Goal: Use online tool/utility: Utilize a website feature to perform a specific function

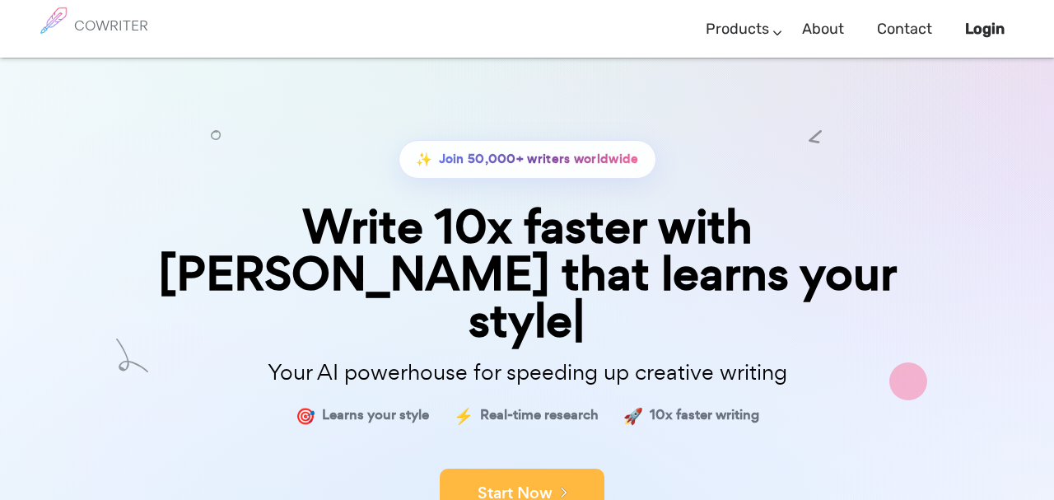
click at [567, 468] on button "Start Now" at bounding box center [522, 492] width 165 height 49
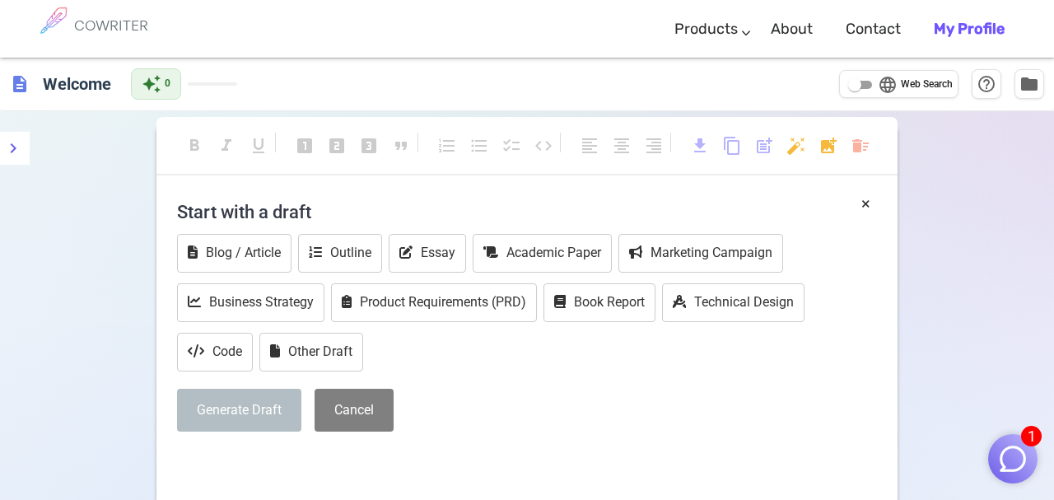
click at [343, 212] on h4 "Start with a draft" at bounding box center [527, 212] width 700 height 40
click at [519, 391] on div "Generate Draft Cancel" at bounding box center [527, 410] width 700 height 44
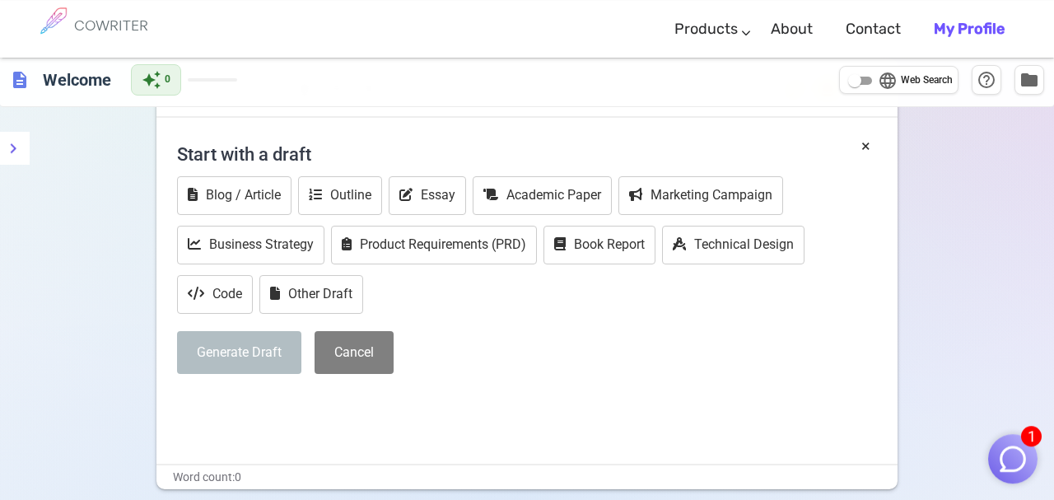
scroll to position [86, 0]
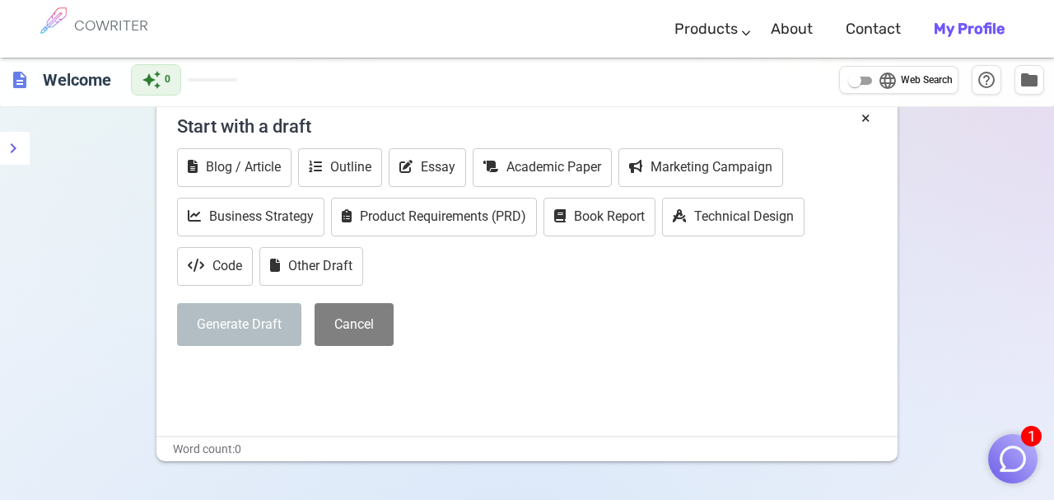
click at [364, 372] on p "﻿" at bounding box center [527, 376] width 700 height 24
